Goal: Entertainment & Leisure: Consume media (video, audio)

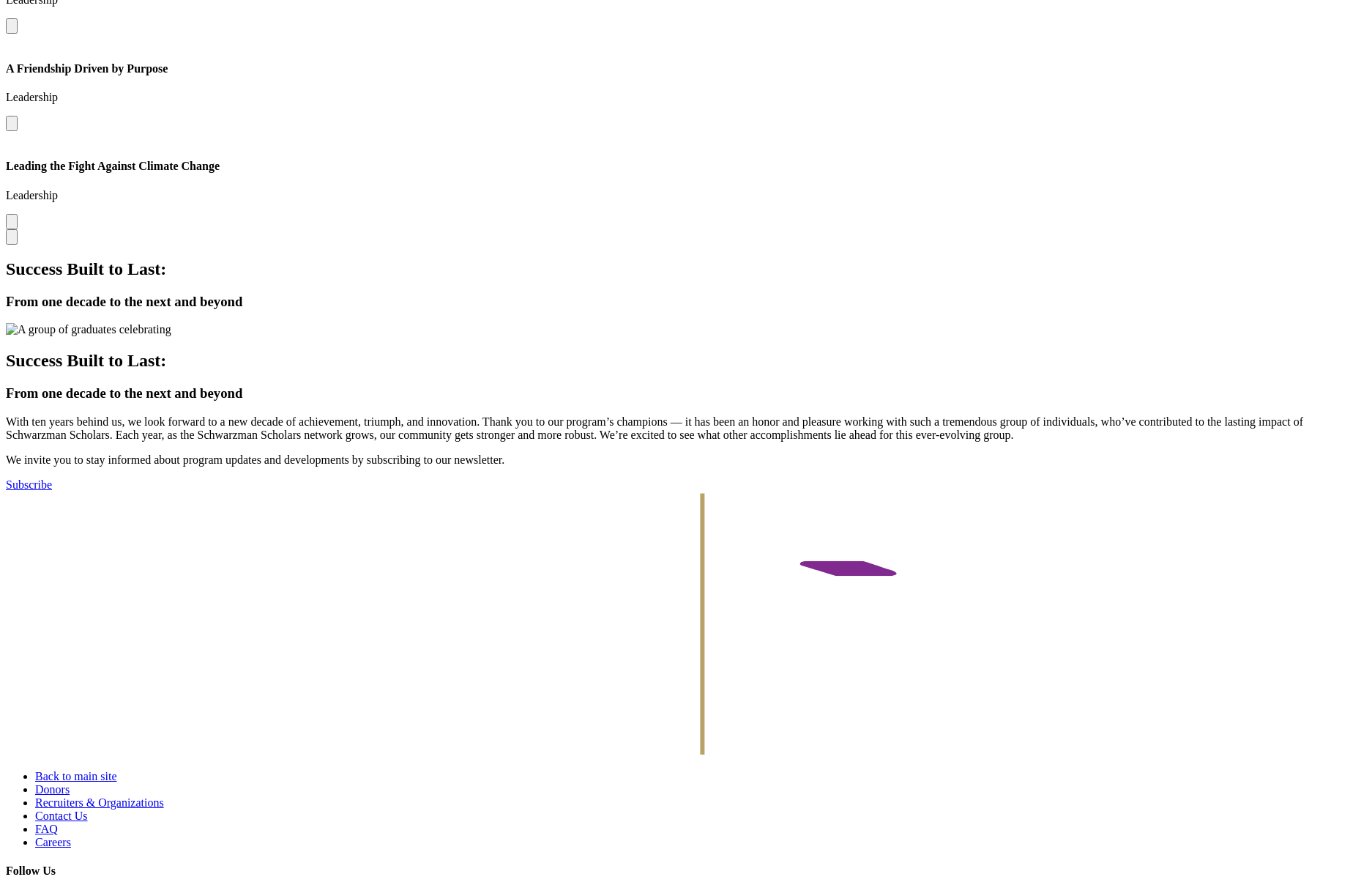
scroll to position [4797, 0]
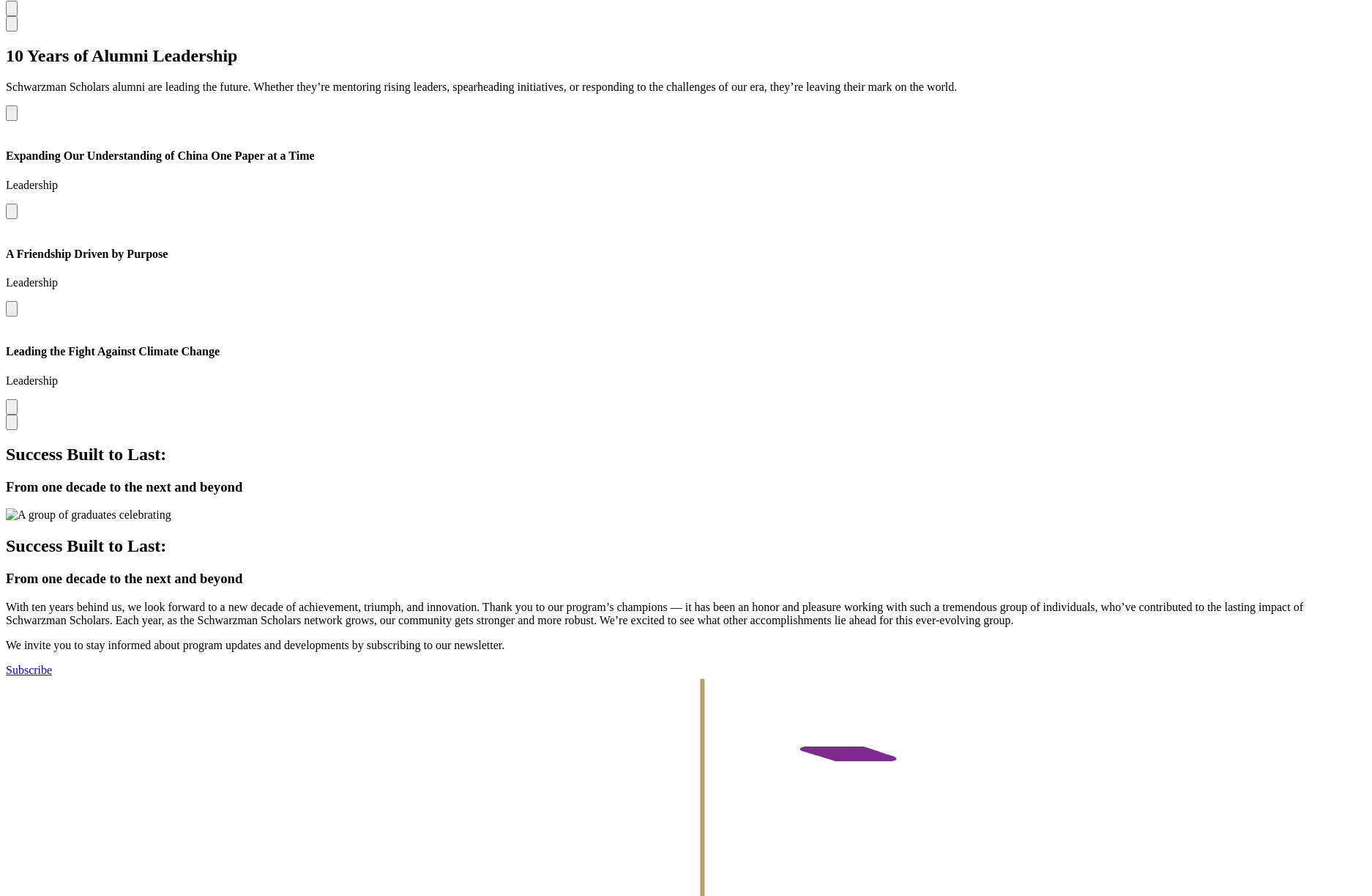
click at [17, 317] on button "Open modal for A Friendship Driven by Purpose" at bounding box center [11, 308] width 12 height 16
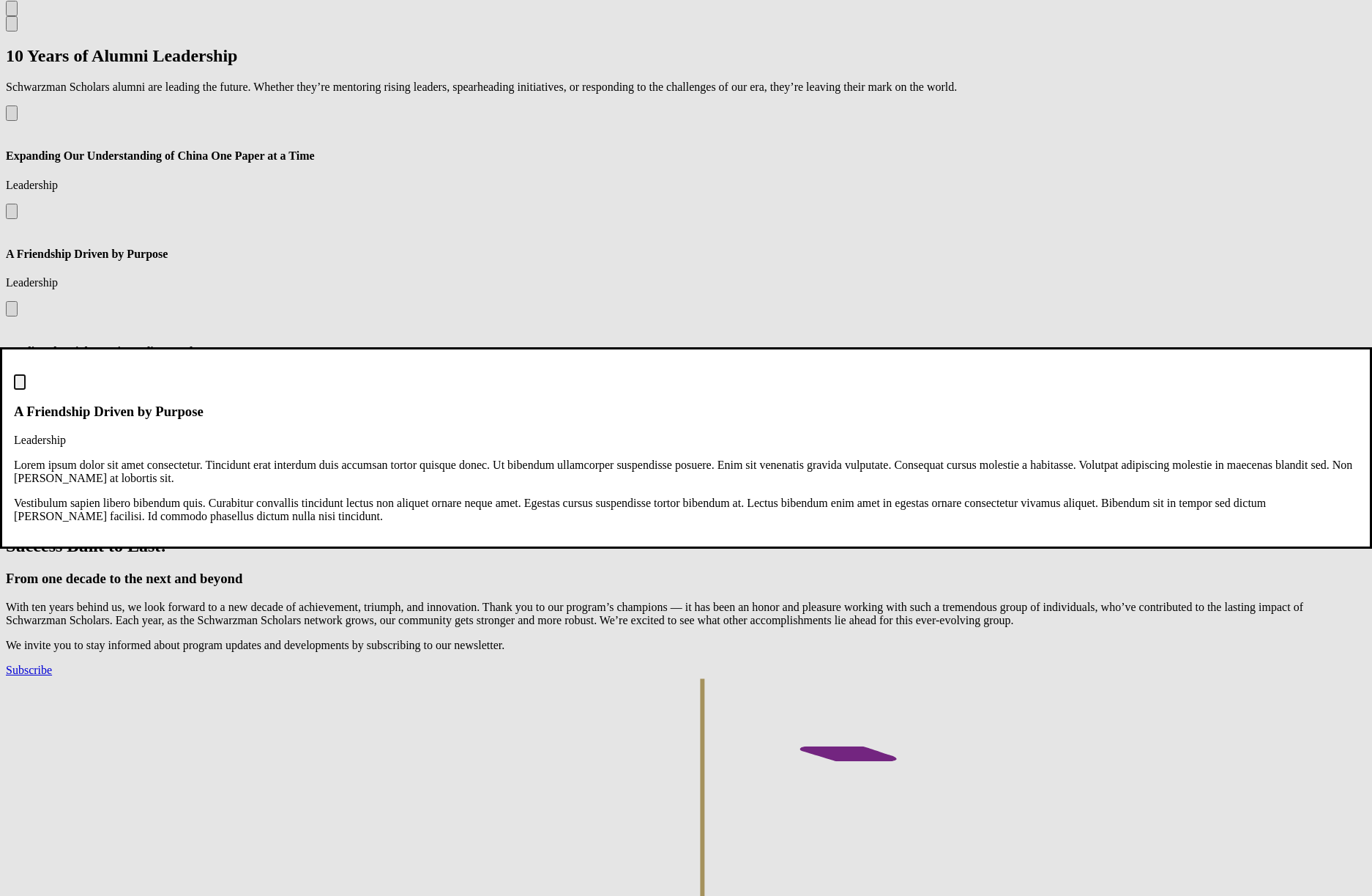
click at [20, 386] on img "Close modal dialog" at bounding box center [20, 386] width 0 height 0
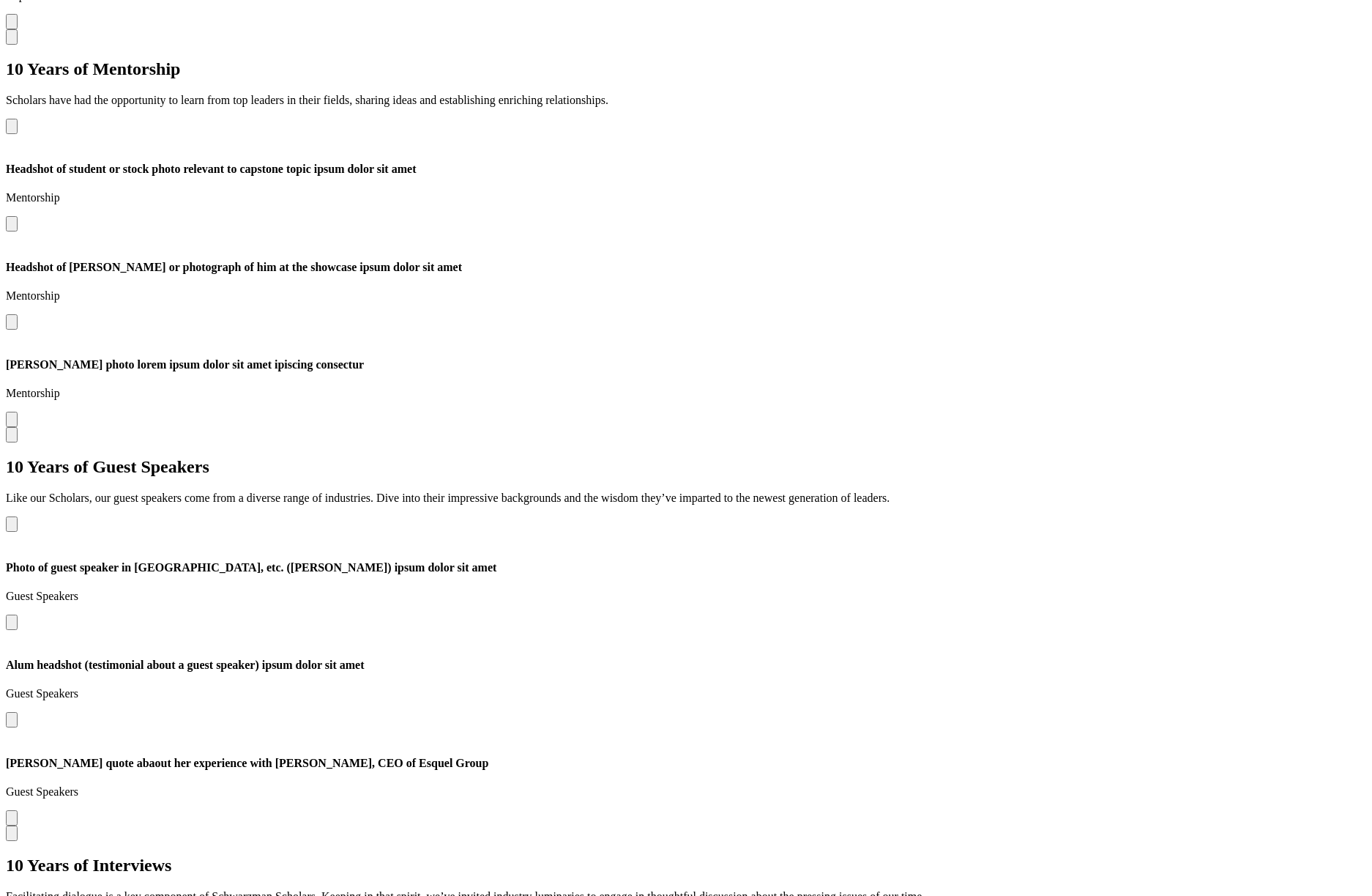
scroll to position [3590, 0]
click at [17, 810] on button "Open modal for Juliana Battista quote abaout her experience with Marjorie Ng, C…" at bounding box center [11, 817] width 12 height 16
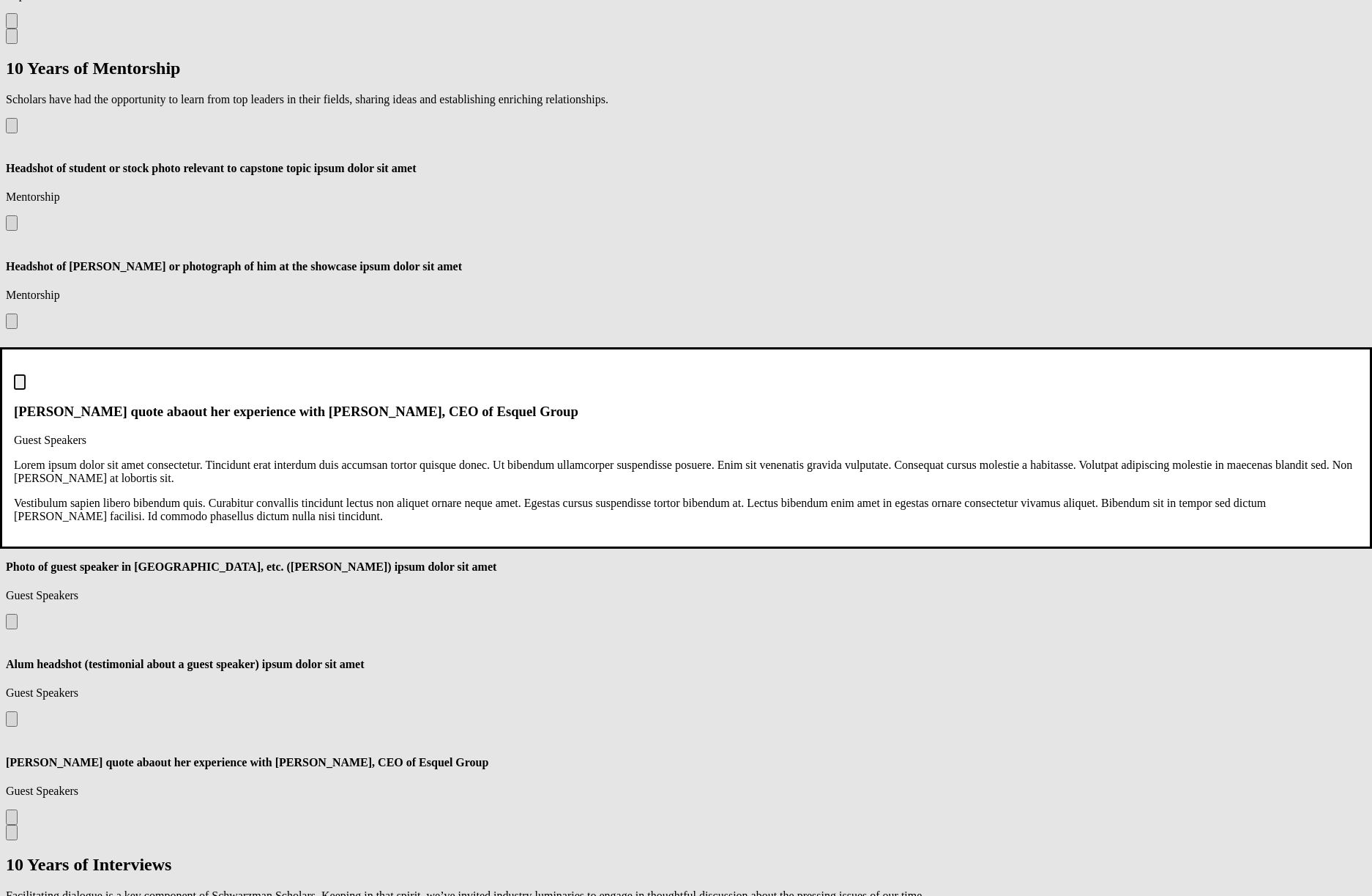
click at [20, 386] on img "Close modal dialog" at bounding box center [20, 386] width 0 height 0
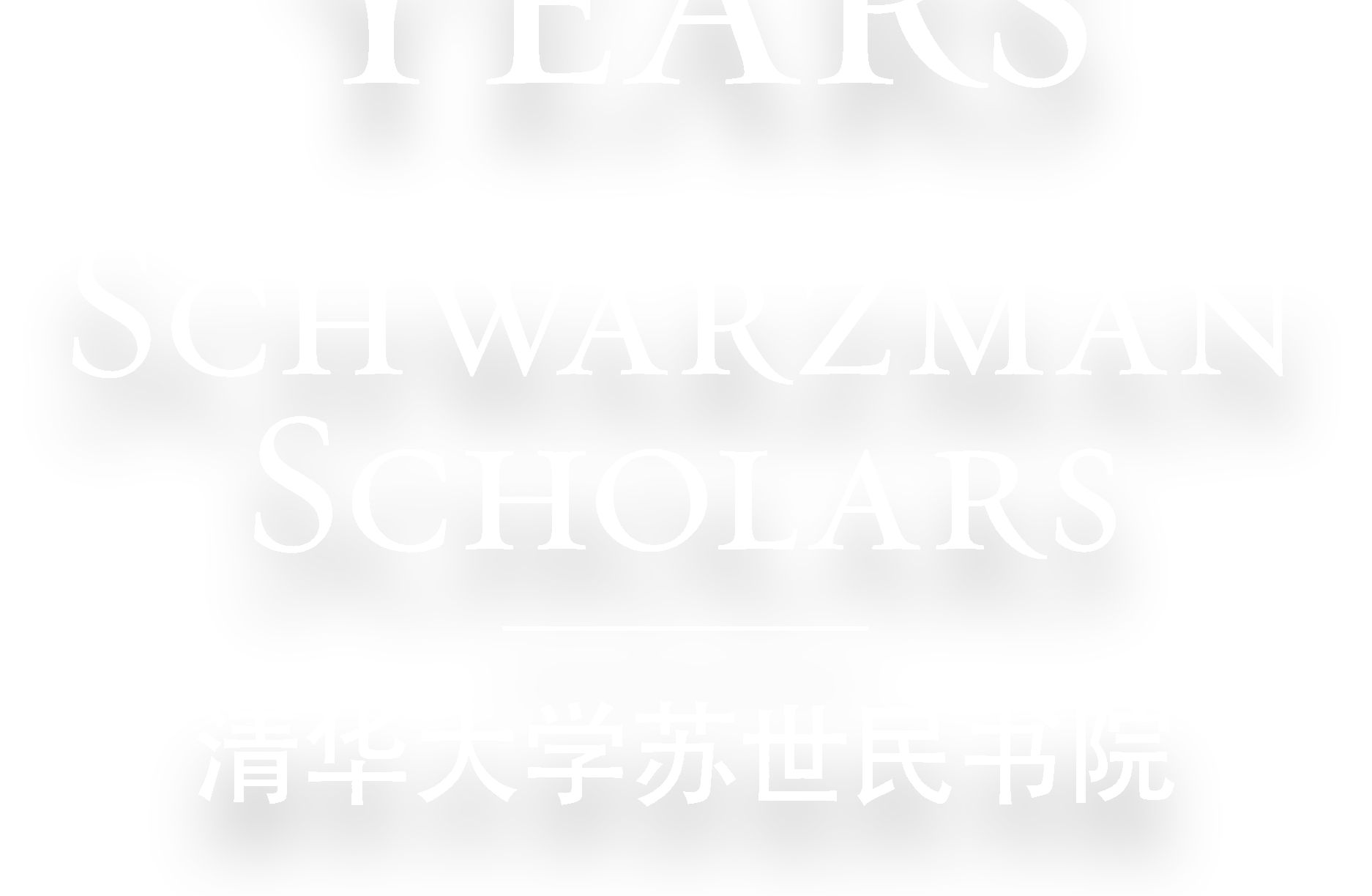
scroll to position [744, 0]
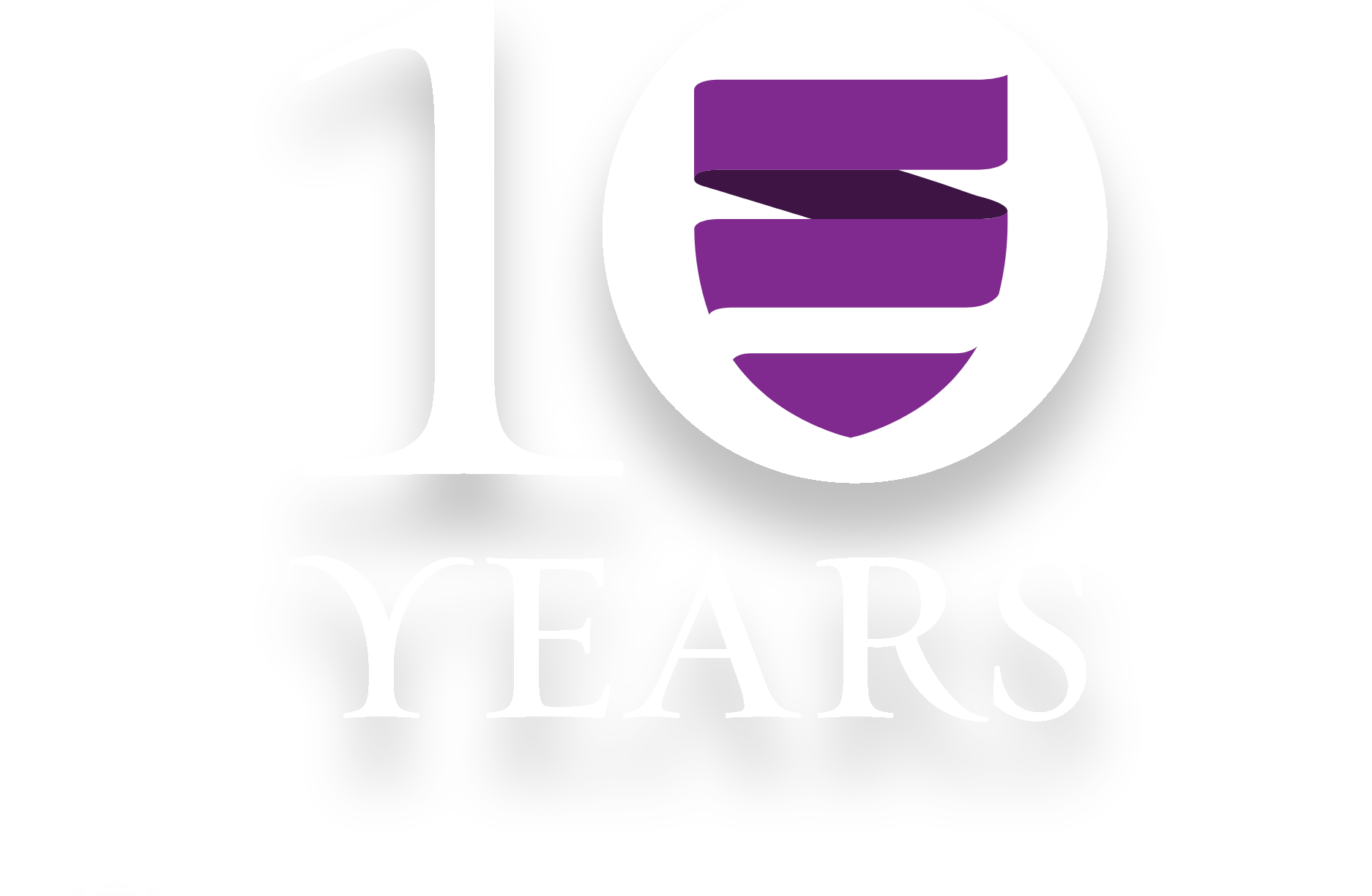
scroll to position [0, 0]
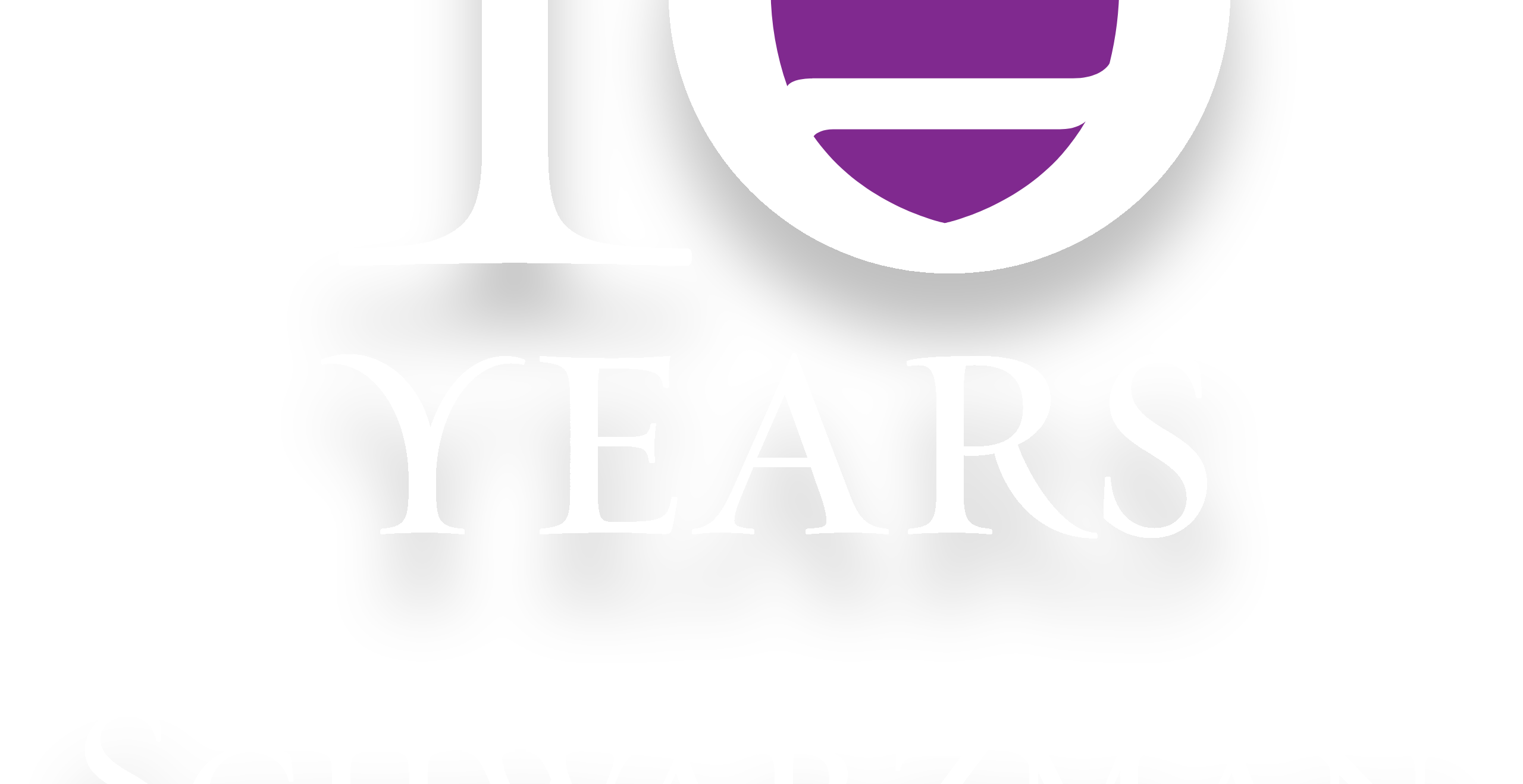
scroll to position [237, 0]
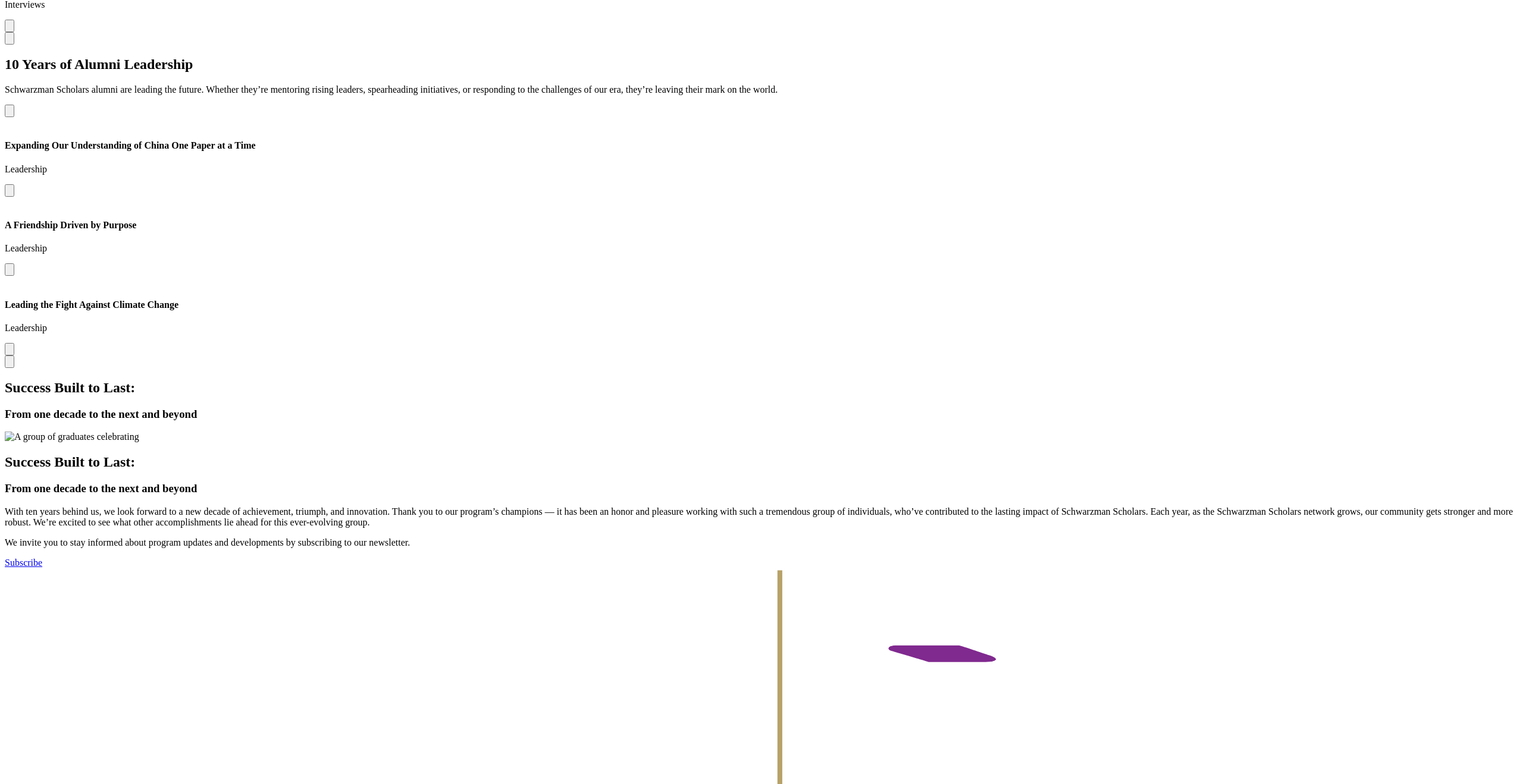
scroll to position [4367, 0]
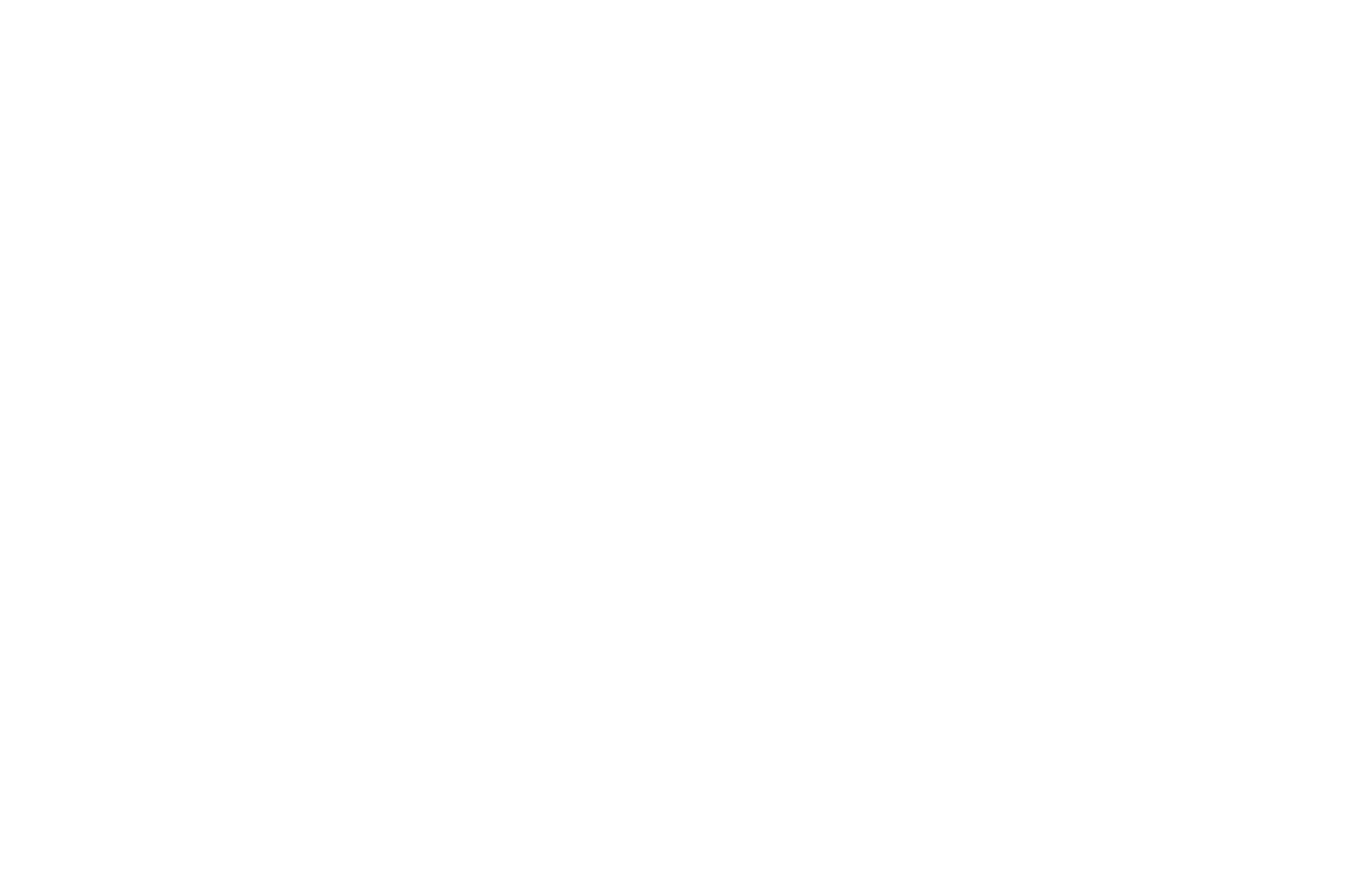
scroll to position [4434, 0]
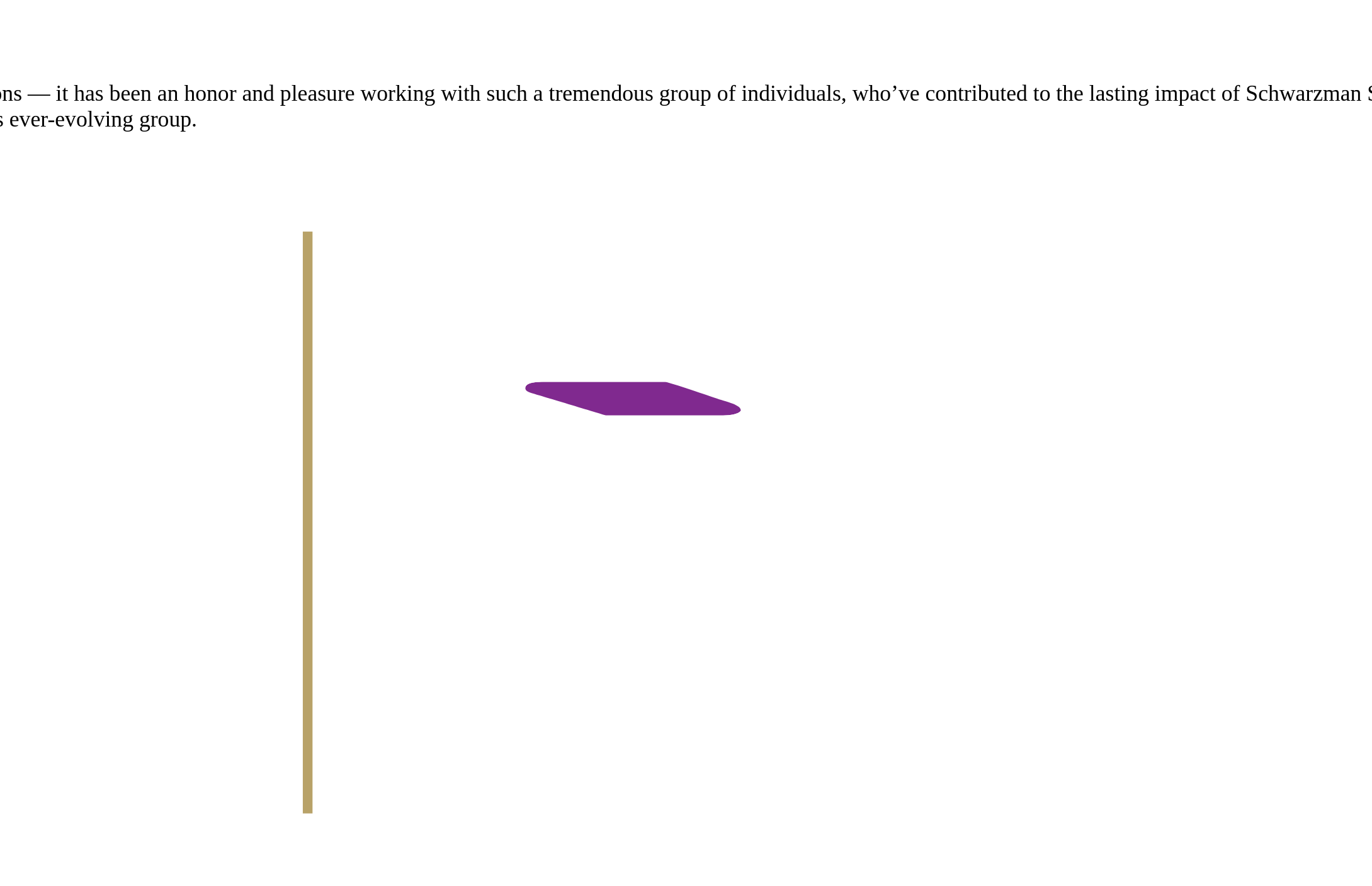
click at [933, 481] on section "Success Built to Last: From one decade to the next and beyond Success Built to …" at bounding box center [686, 381] width 1362 height 200
click at [945, 668] on div "Back to main site Donors Recruiters & Organizations Contact Us FAQ Careers Foll…" at bounding box center [686, 721] width 1362 height 480
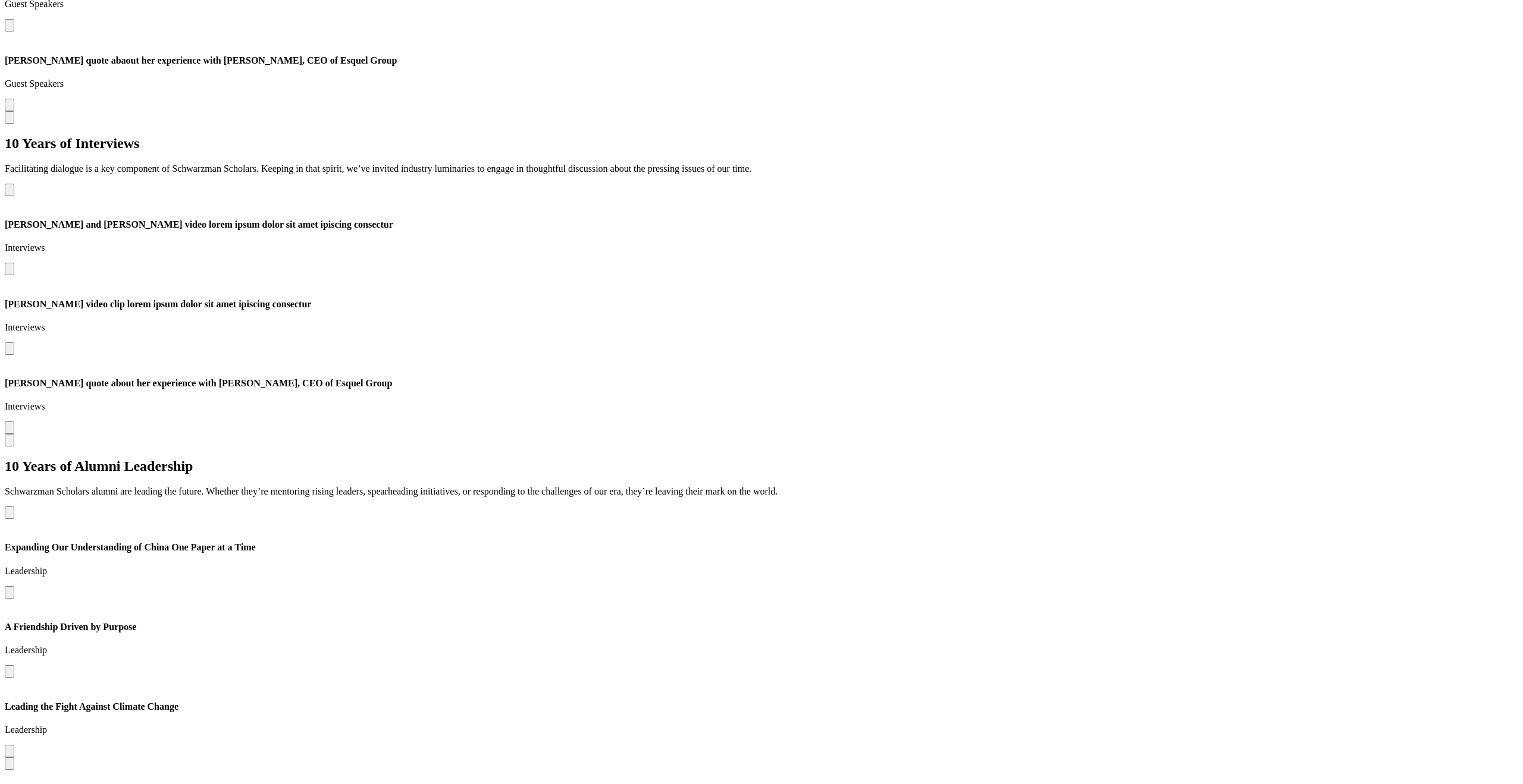
scroll to position [3924, 0]
